Goal: Check status: Check status

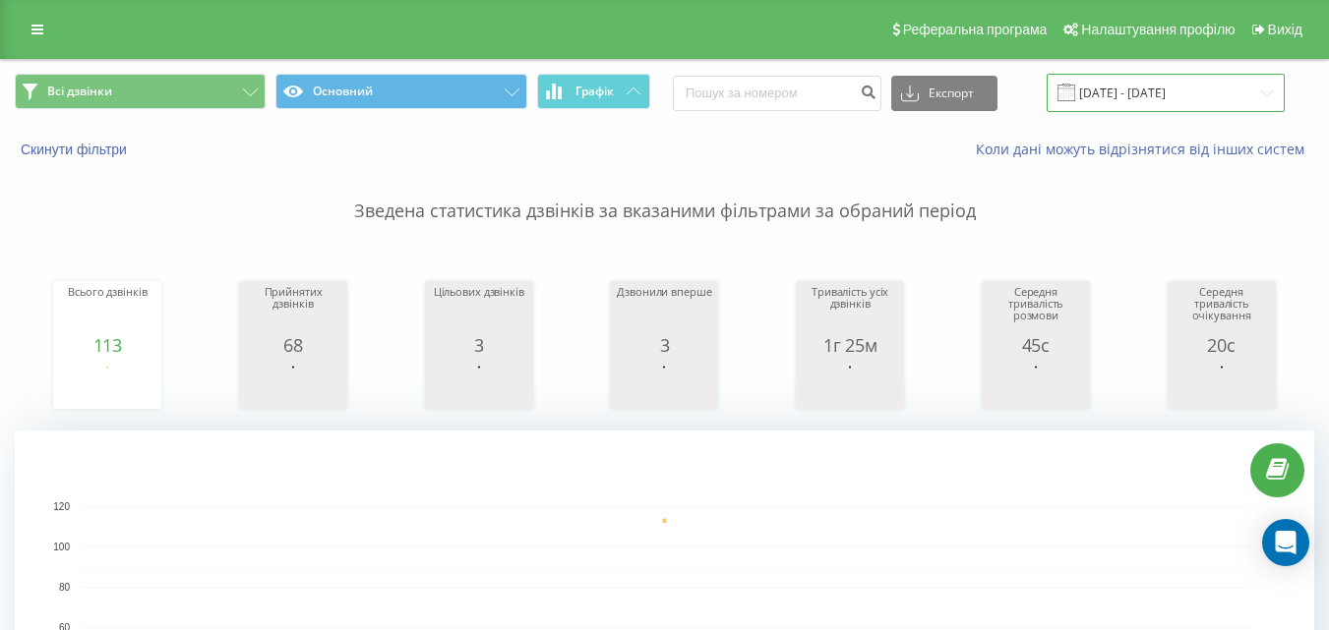
click at [1155, 101] on input "[DATE] - [DATE]" at bounding box center [1165, 93] width 238 height 38
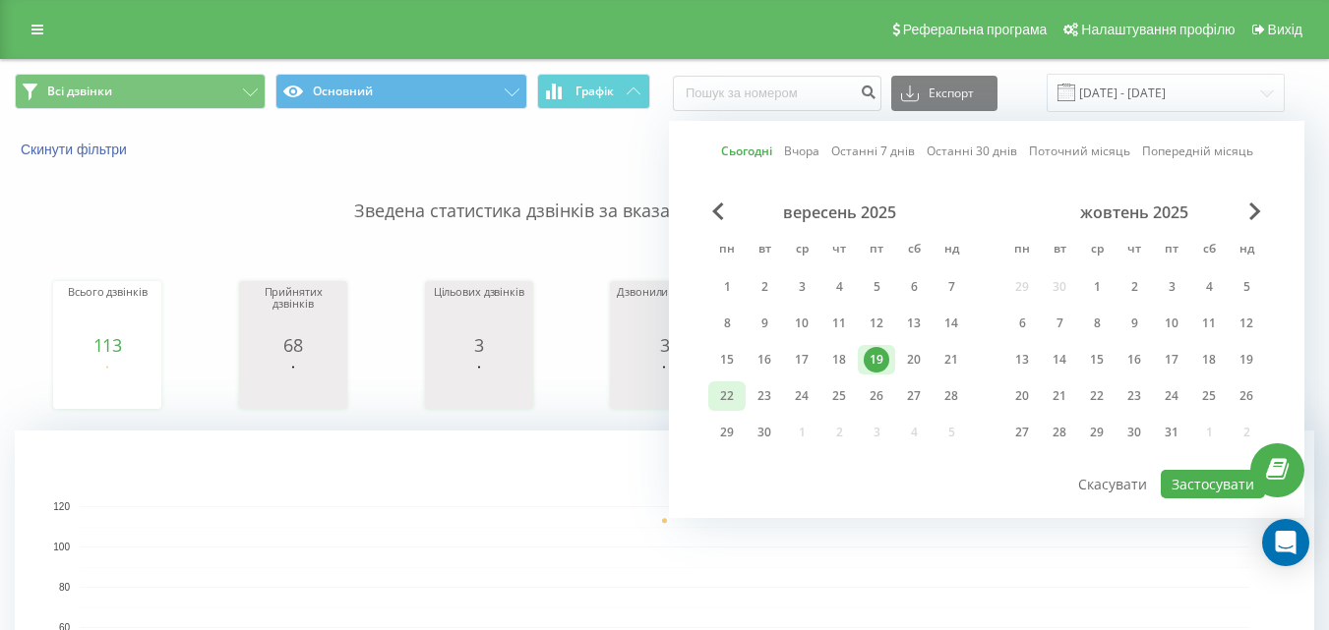
click at [722, 388] on div "22" at bounding box center [727, 397] width 26 height 26
click at [1186, 480] on button "Застосувати" at bounding box center [1212, 484] width 104 height 29
type input "[DATE] - [DATE]"
